Goal: Entertainment & Leisure: Consume media (video, audio)

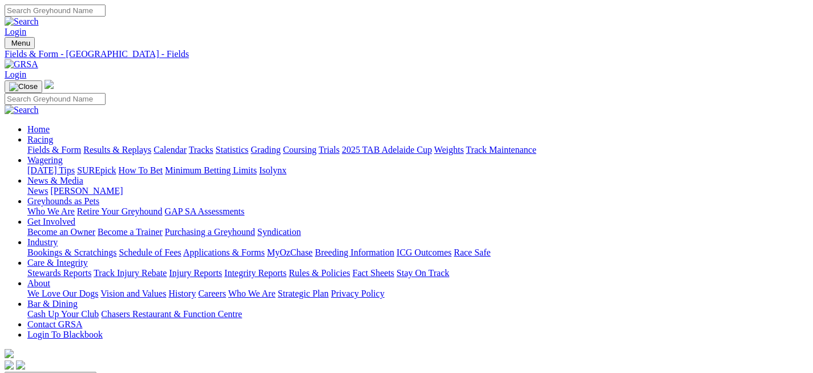
click at [151, 145] on link "Results & Replays" at bounding box center [117, 150] width 68 height 10
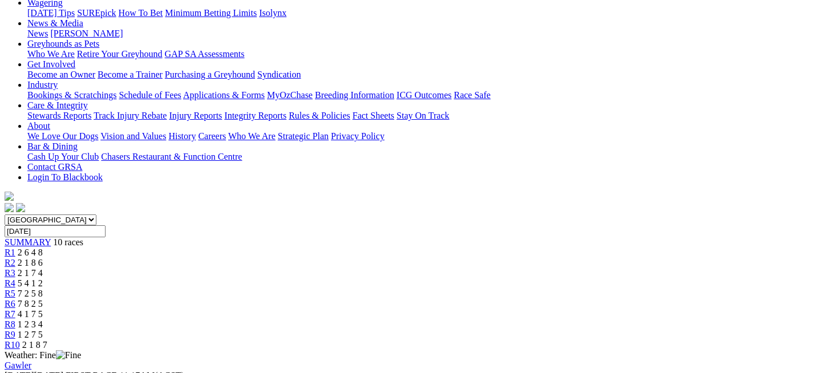
scroll to position [216, 0]
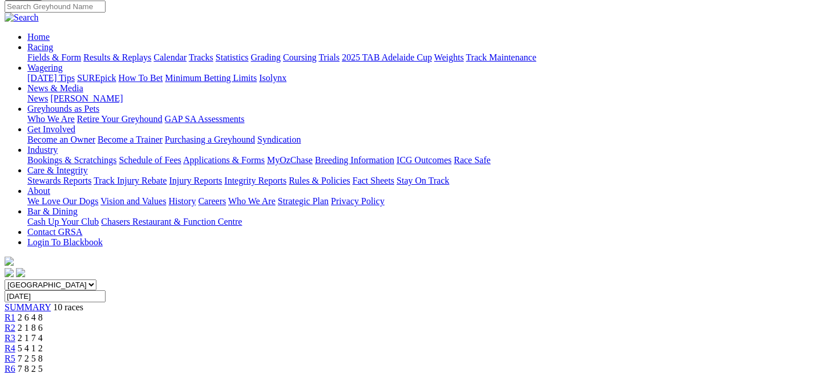
scroll to position [0, 0]
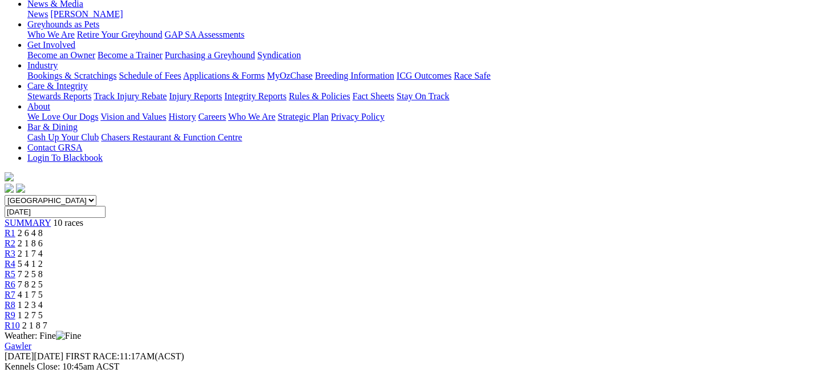
scroll to position [167, 0]
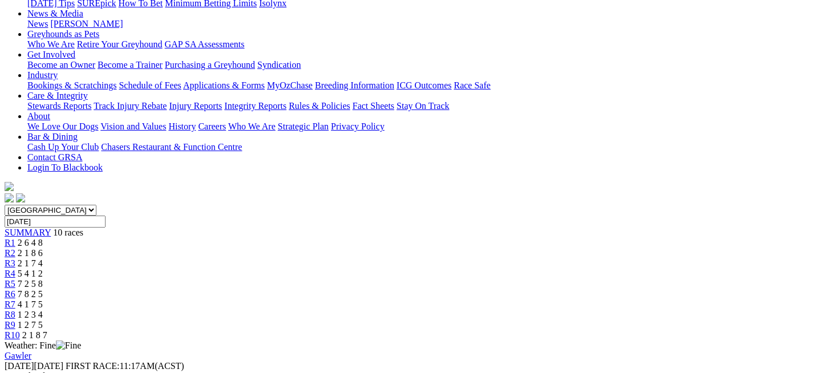
click at [682, 320] on div "R9 1 2 7 5" at bounding box center [406, 325] width 803 height 10
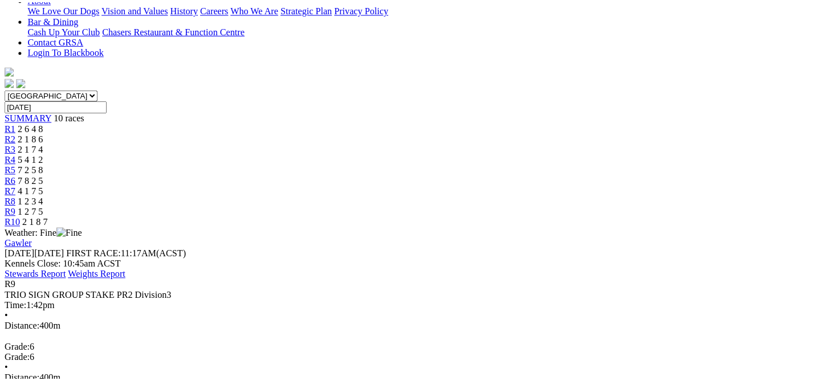
scroll to position [326, 0]
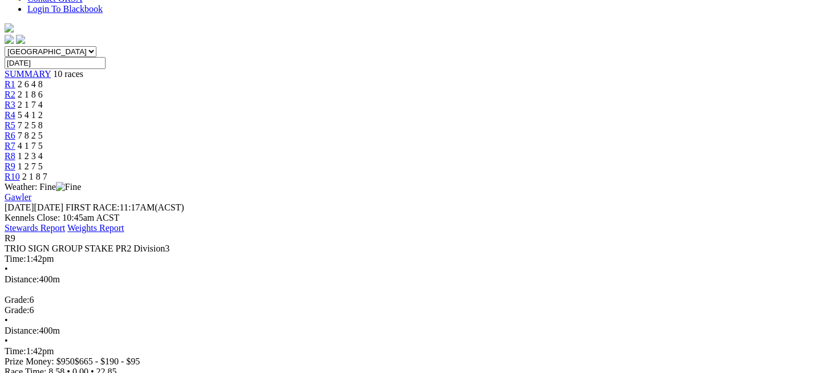
scroll to position [0, 0]
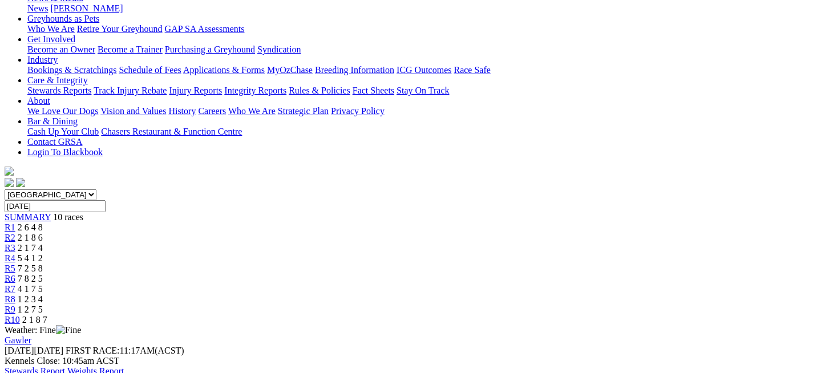
scroll to position [186, 0]
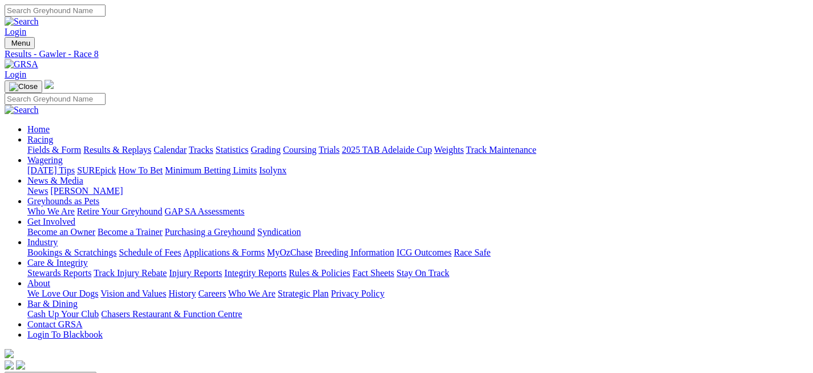
scroll to position [225, 0]
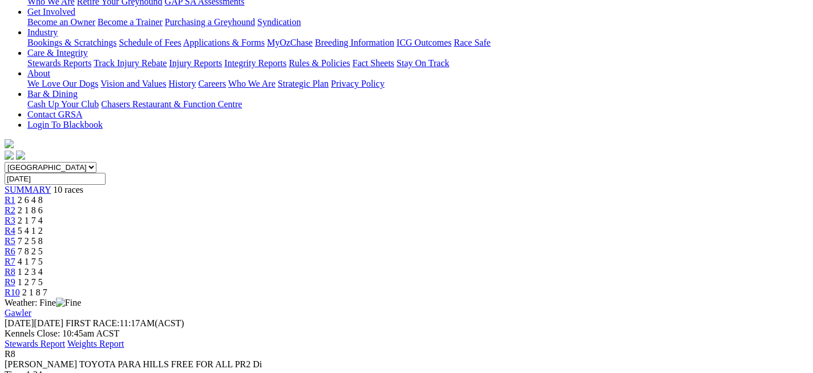
scroll to position [0, 0]
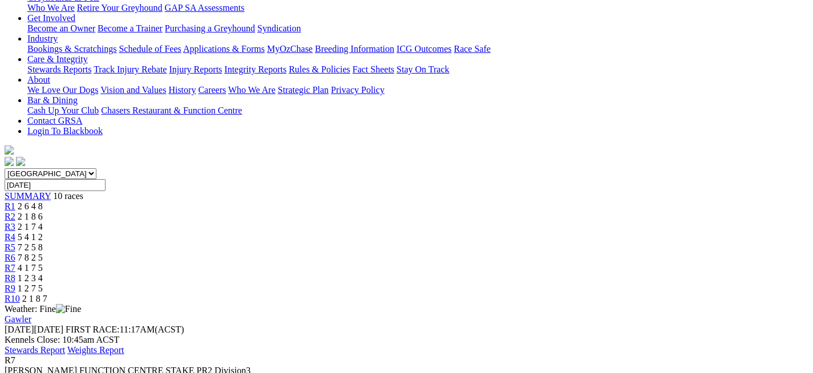
scroll to position [268, 0]
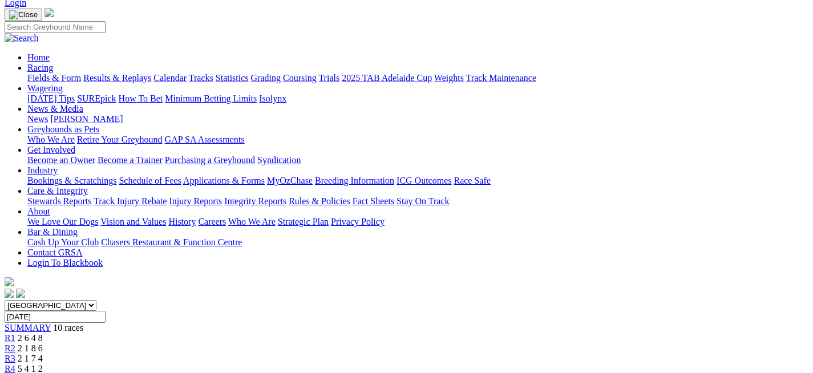
scroll to position [0, 0]
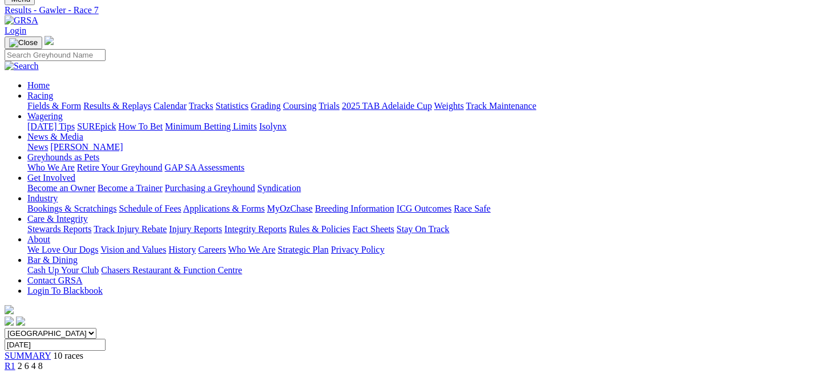
scroll to position [212, 0]
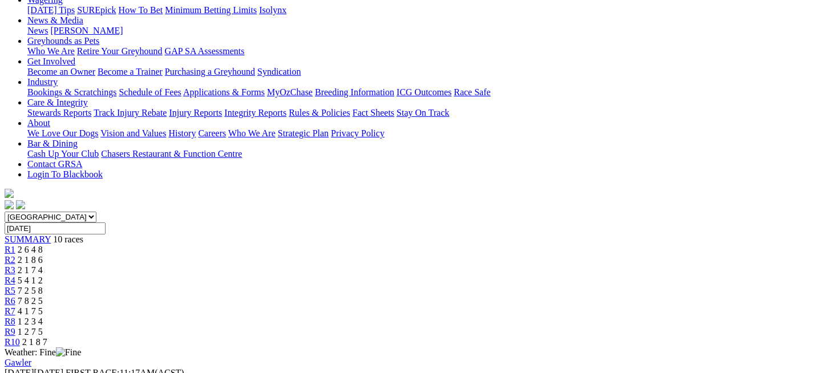
scroll to position [293, 0]
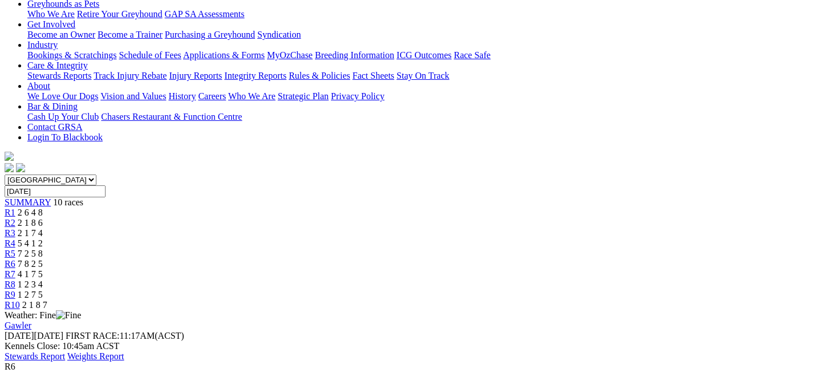
scroll to position [87, 0]
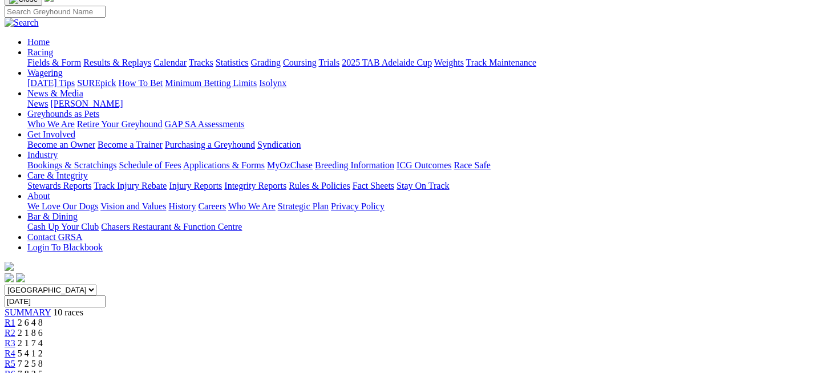
click at [43, 359] on span "7 2 5 8" at bounding box center [30, 364] width 25 height 10
